Goal: Transaction & Acquisition: Purchase product/service

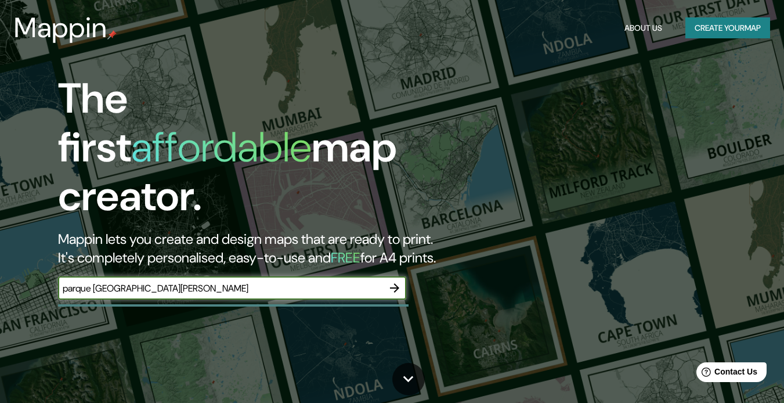
type input "parque [GEOGRAPHIC_DATA][PERSON_NAME]"
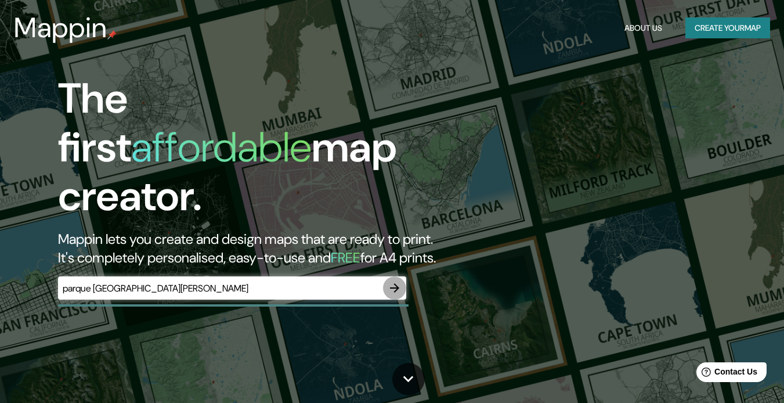
click at [390, 281] on icon "button" at bounding box center [395, 288] width 14 height 14
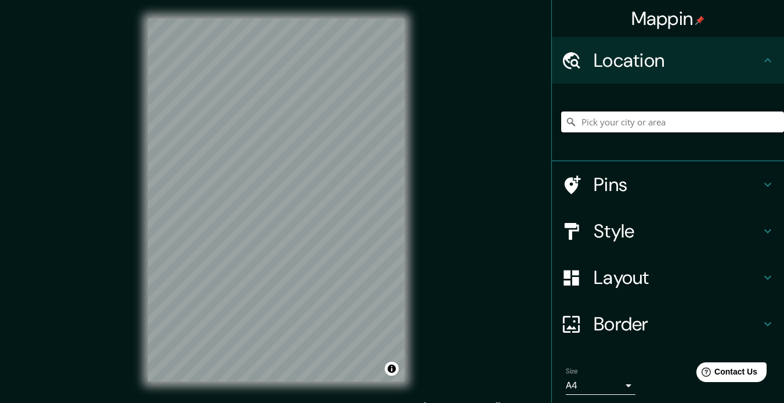
click at [644, 122] on input "Pick your city or area" at bounding box center [672, 121] width 223 height 21
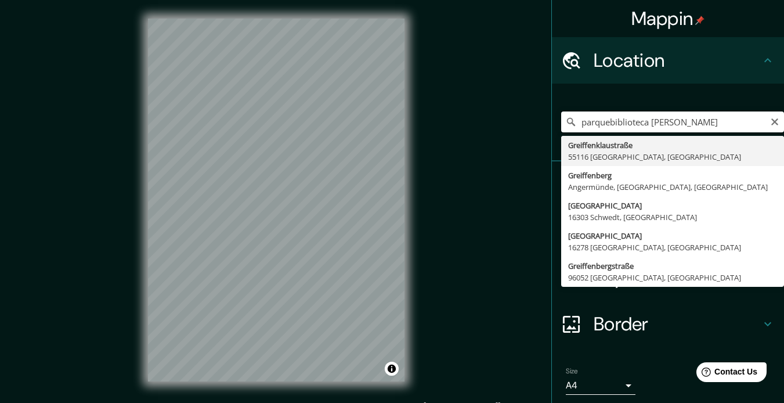
click at [603, 122] on input "parquebiblioteca [PERSON_NAME]" at bounding box center [672, 121] width 223 height 21
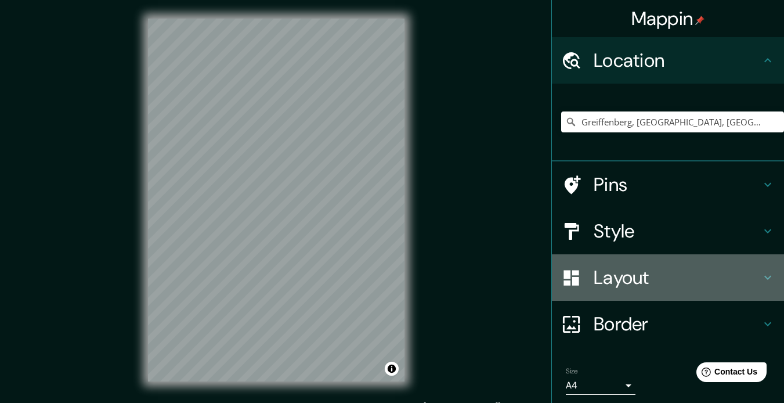
click at [618, 277] on h4 "Layout" at bounding box center [677, 277] width 167 height 23
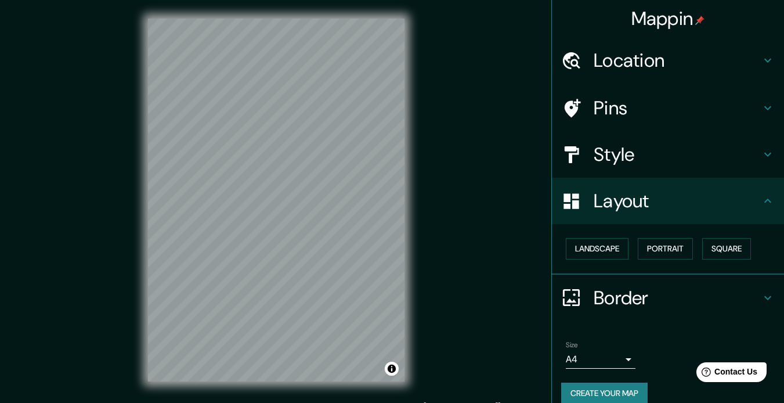
drag, startPoint x: 587, startPoint y: 263, endPoint x: 606, endPoint y: 208, distance: 58.7
click at [606, 208] on ul "Location [GEOGRAPHIC_DATA], [GEOGRAPHIC_DATA], [GEOGRAPHIC_DATA], [GEOGRAPHIC_D…" at bounding box center [668, 227] width 232 height 380
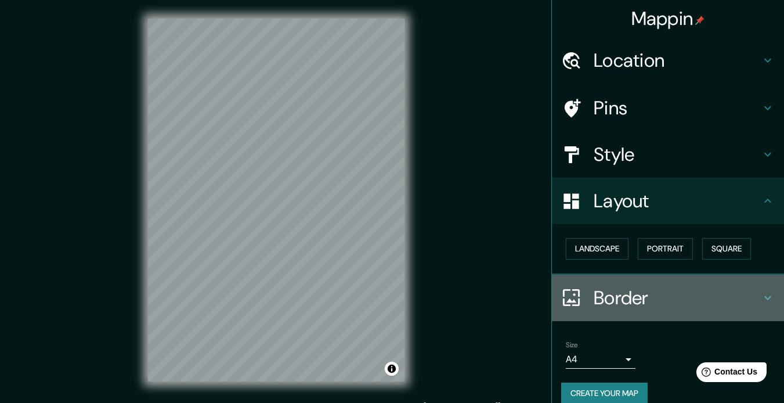
click at [594, 286] on h4 "Border" at bounding box center [677, 297] width 167 height 23
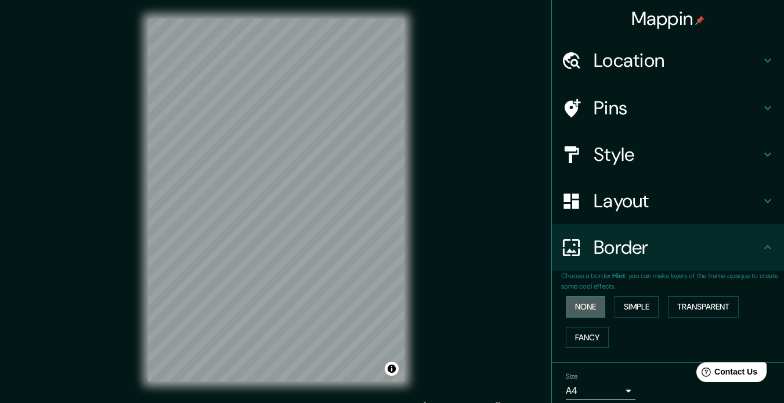
click at [566, 312] on button "None" at bounding box center [585, 306] width 39 height 21
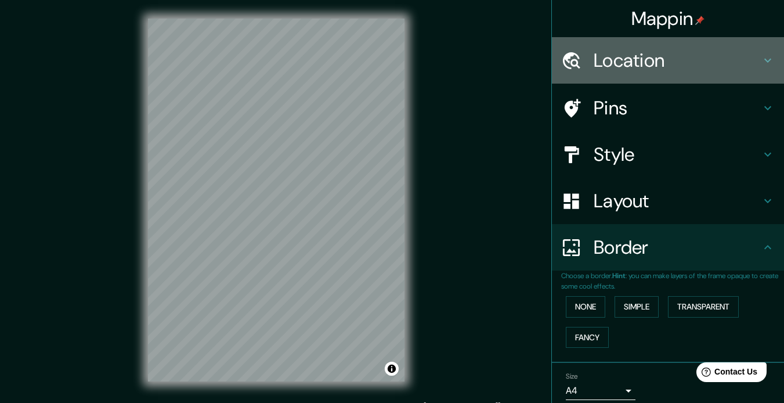
click at [602, 64] on h4 "Location" at bounding box center [677, 60] width 167 height 23
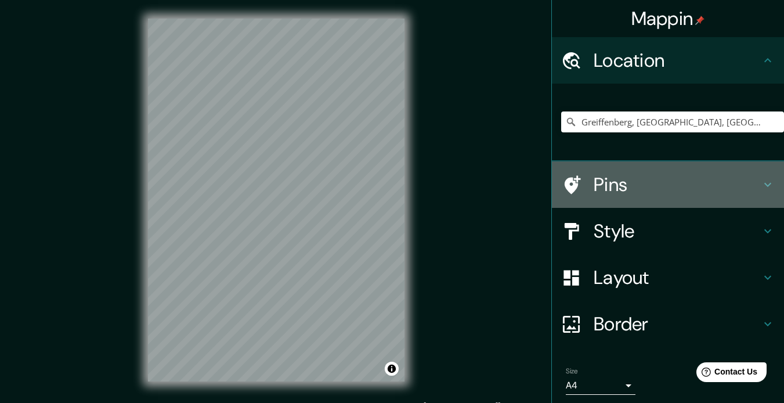
click at [619, 184] on h4 "Pins" at bounding box center [677, 184] width 167 height 23
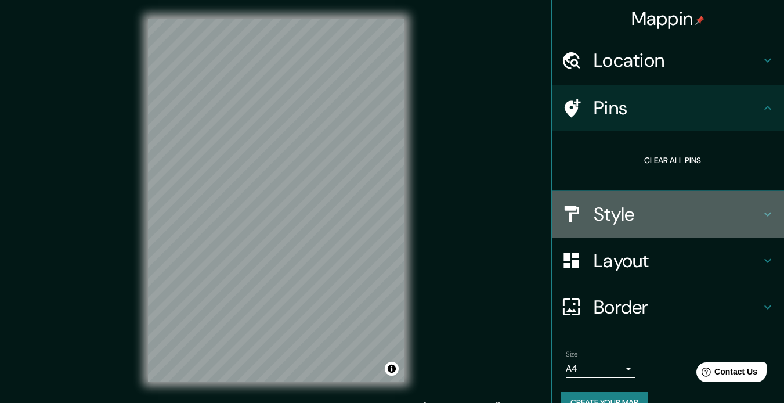
click at [620, 212] on h4 "Style" at bounding box center [677, 214] width 167 height 23
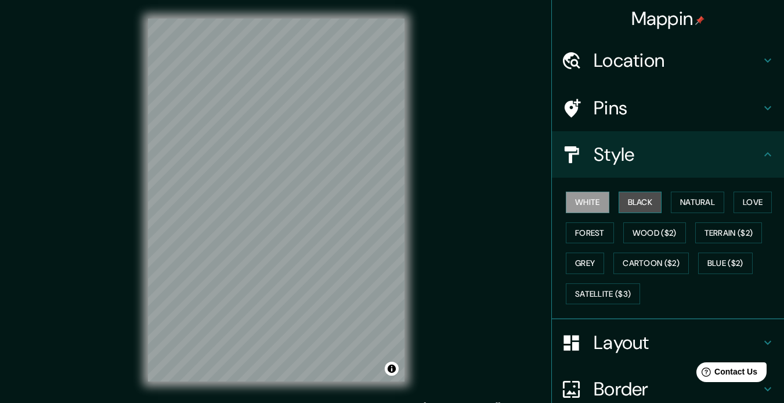
click at [630, 208] on button "Black" at bounding box center [641, 201] width 44 height 21
click at [697, 196] on button "Natural" at bounding box center [697, 201] width 53 height 21
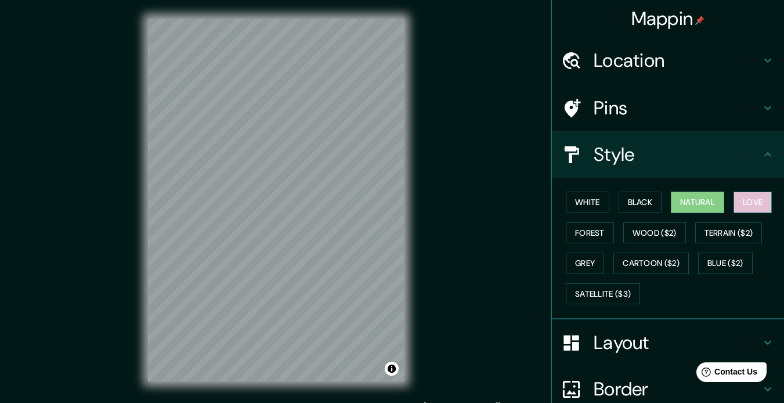
click at [747, 194] on button "Love" at bounding box center [752, 201] width 38 height 21
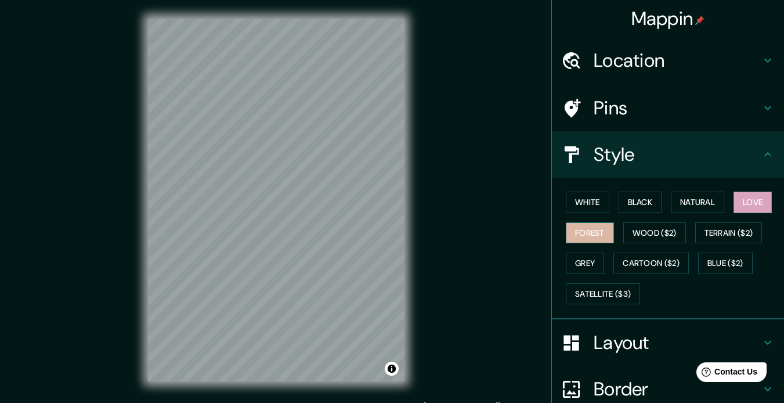
click at [588, 232] on button "Forest" at bounding box center [590, 232] width 48 height 21
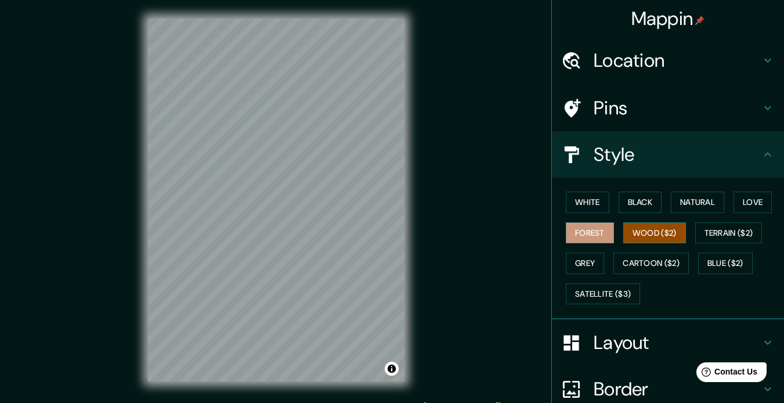
click at [639, 226] on button "Wood ($2)" at bounding box center [654, 232] width 63 height 21
click at [724, 227] on button "Terrain ($2)" at bounding box center [728, 232] width 67 height 21
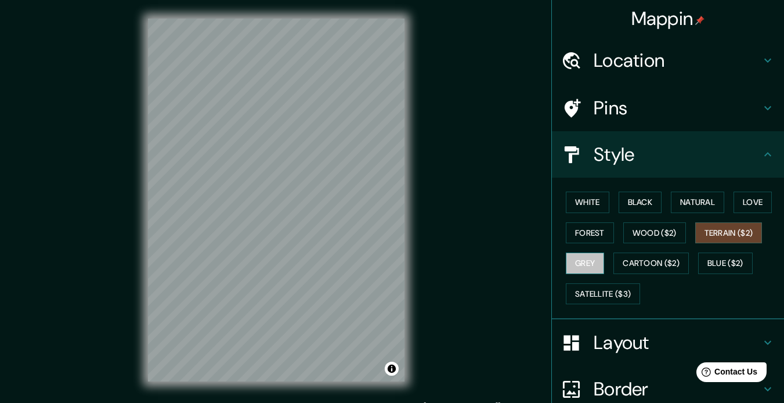
click at [569, 259] on button "Grey" at bounding box center [585, 262] width 38 height 21
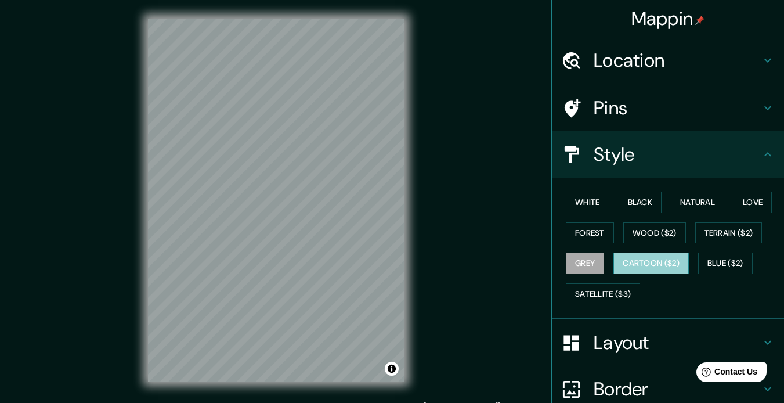
click at [623, 258] on button "Cartoon ($2)" at bounding box center [650, 262] width 75 height 21
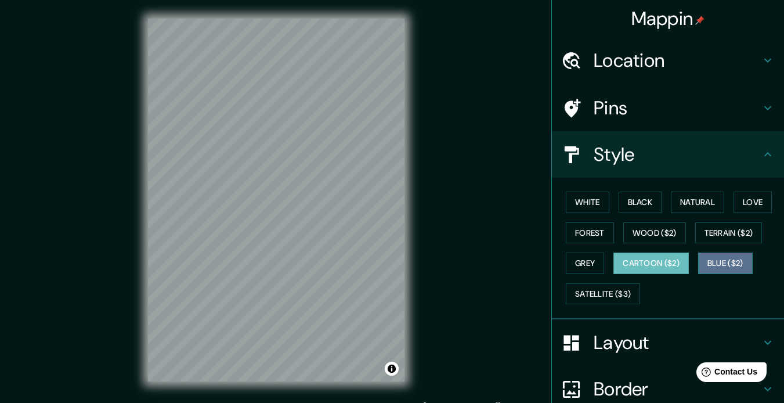
click at [702, 269] on button "Blue ($2)" at bounding box center [725, 262] width 55 height 21
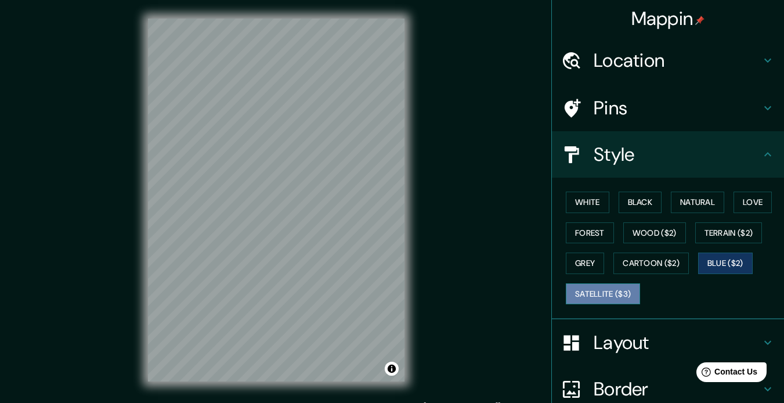
click at [595, 292] on button "Satellite ($3)" at bounding box center [603, 293] width 74 height 21
click at [422, 199] on div "© Mapbox © OpenStreetMap Improve this map © Maxar" at bounding box center [276, 200] width 294 height 400
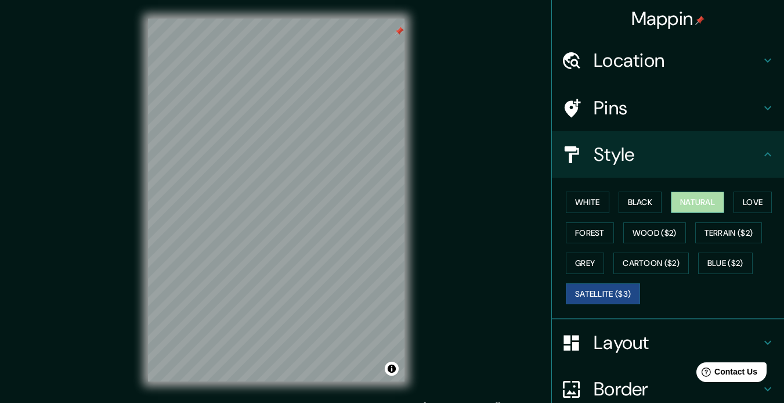
click at [684, 206] on button "Natural" at bounding box center [697, 201] width 53 height 21
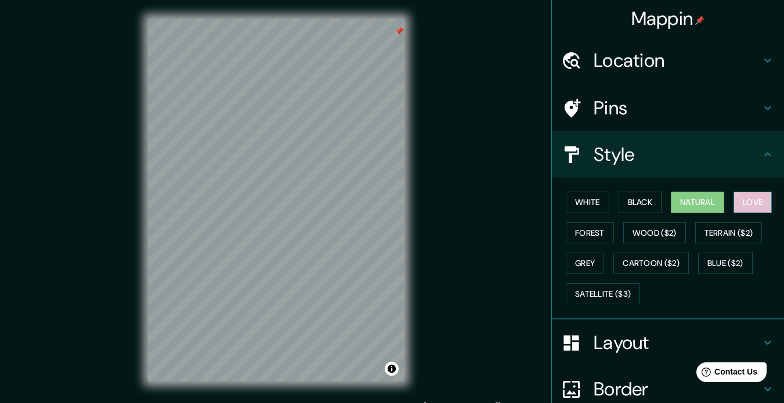
click at [733, 208] on button "Love" at bounding box center [752, 201] width 38 height 21
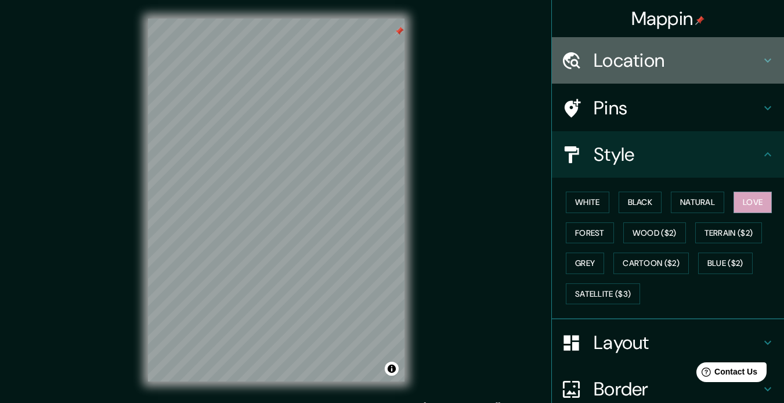
click at [692, 55] on h4 "Location" at bounding box center [677, 60] width 167 height 23
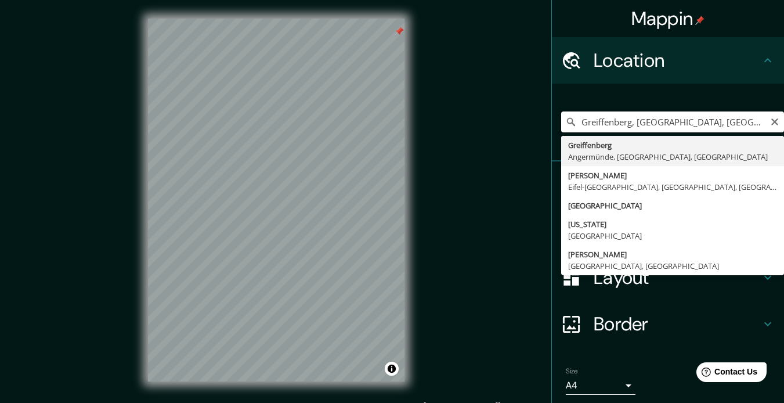
click at [609, 128] on input "Greiffenberg, [GEOGRAPHIC_DATA], [GEOGRAPHIC_DATA], [GEOGRAPHIC_DATA]" at bounding box center [672, 121] width 223 height 21
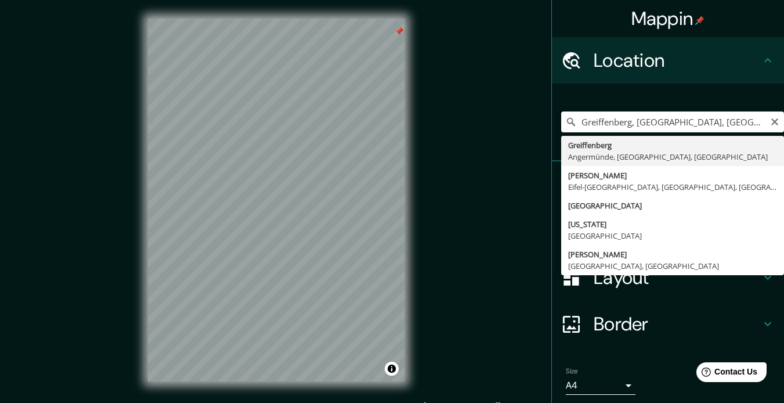
click at [609, 128] on input "Greiffenberg, [GEOGRAPHIC_DATA], [GEOGRAPHIC_DATA], [GEOGRAPHIC_DATA]" at bounding box center [672, 121] width 223 height 21
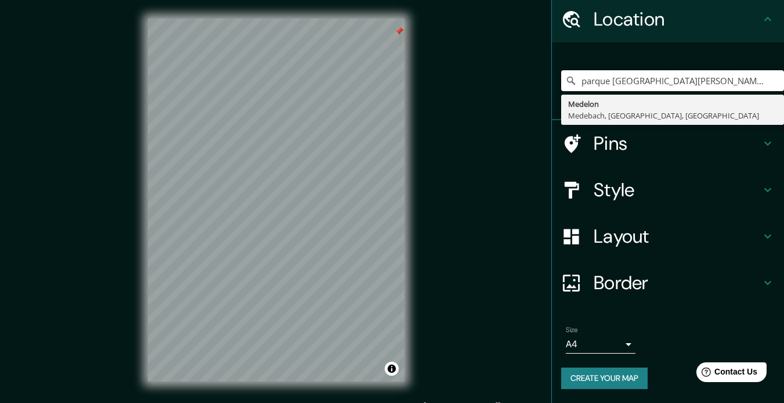
drag, startPoint x: 701, startPoint y: 81, endPoint x: 496, endPoint y: 56, distance: 207.0
click at [496, 56] on div "Mappin Location parque [GEOGRAPHIC_DATA][PERSON_NAME] [PERSON_NAME][GEOGRAPHIC_…" at bounding box center [392, 209] width 784 height 418
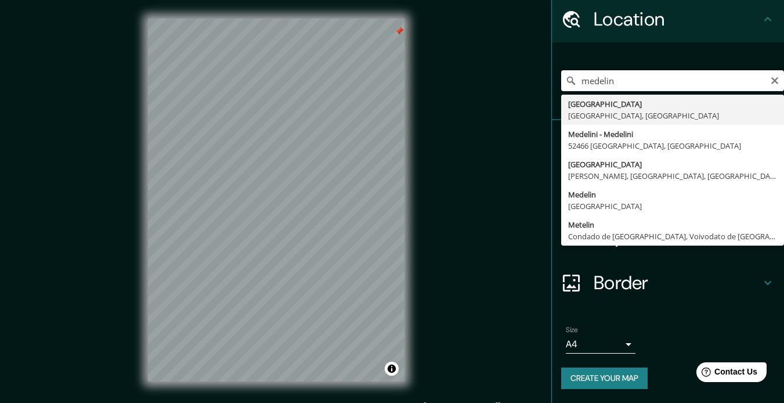
click at [621, 84] on input "medelin" at bounding box center [672, 80] width 223 height 21
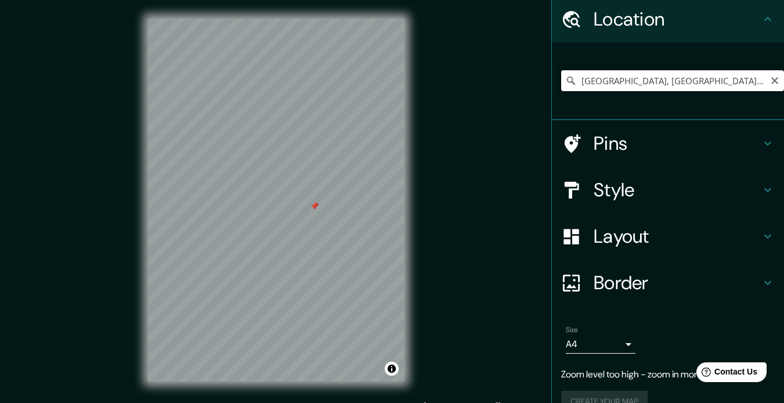
click at [714, 81] on input "[GEOGRAPHIC_DATA], [GEOGRAPHIC_DATA], [GEOGRAPHIC_DATA]" at bounding box center [672, 80] width 223 height 21
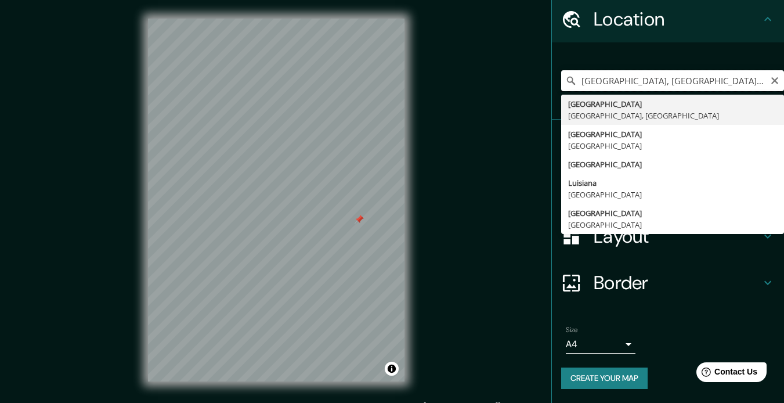
type input "[GEOGRAPHIC_DATA], [GEOGRAPHIC_DATA], [GEOGRAPHIC_DATA] la ladera"
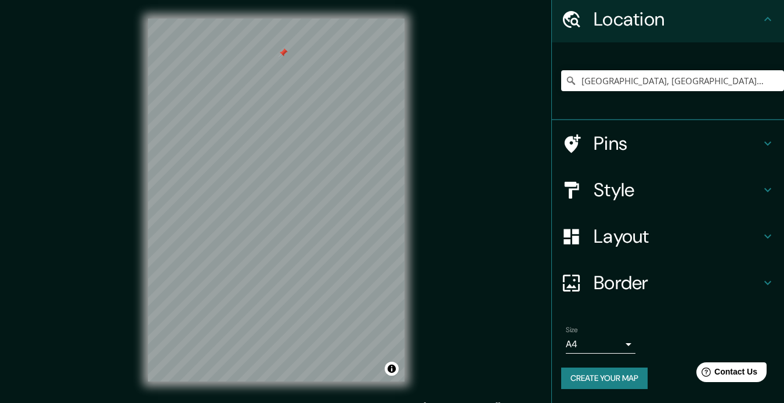
click at [598, 176] on div "Style" at bounding box center [668, 190] width 232 height 46
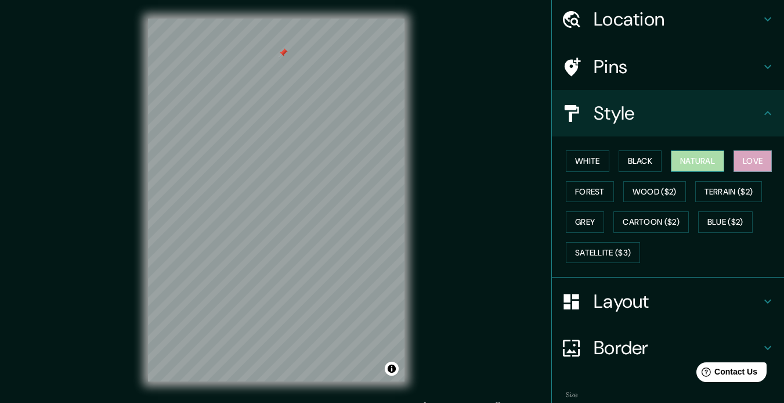
click at [684, 157] on button "Natural" at bounding box center [697, 160] width 53 height 21
